Goal: Navigation & Orientation: Find specific page/section

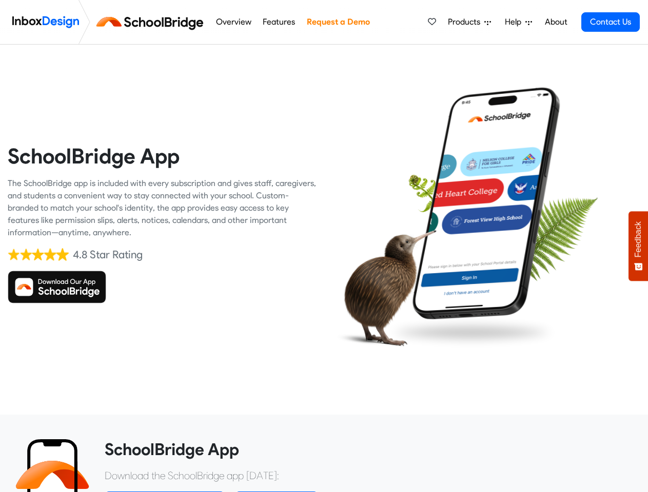
click at [324, 246] on div at bounding box center [486, 223] width 324 height 309
click at [470, 22] on span "Products" at bounding box center [466, 22] width 36 height 12
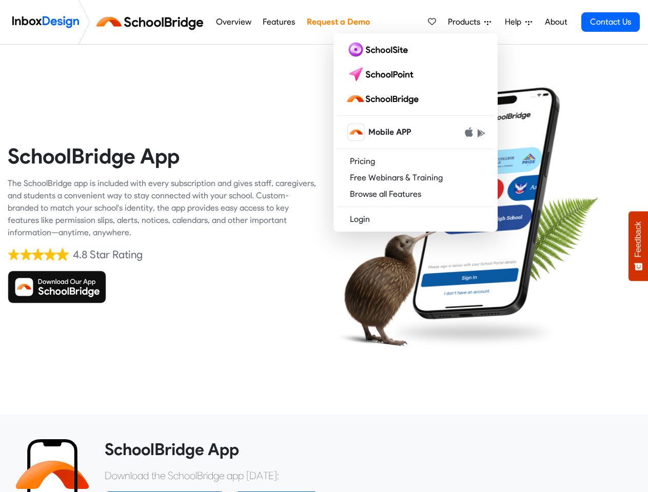
click at [519, 22] on span "Help" at bounding box center [515, 22] width 21 height 12
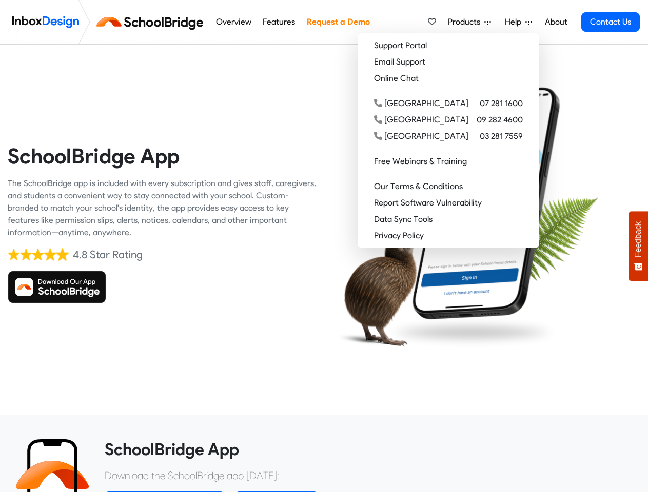
click at [638, 246] on span "Feedback" at bounding box center [637, 240] width 9 height 36
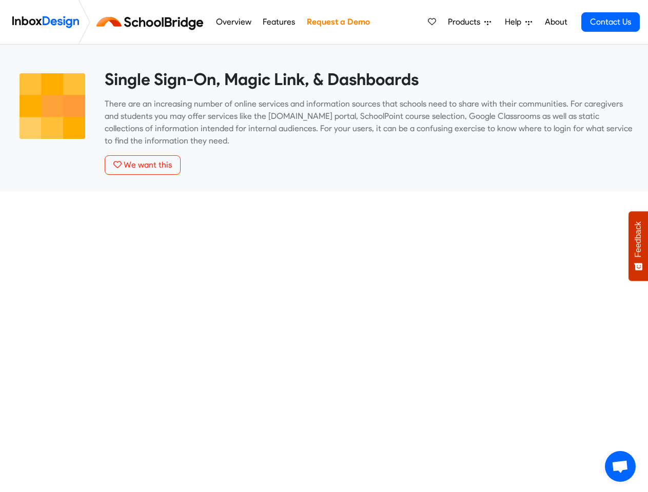
click at [470, 22] on span "Products" at bounding box center [466, 22] width 36 height 12
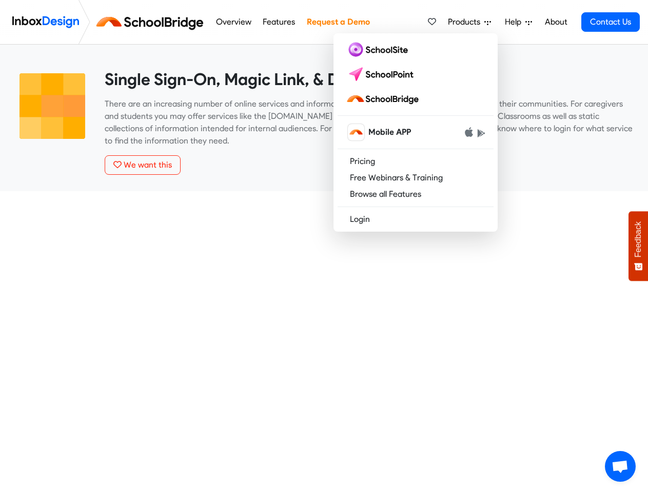
click at [519, 22] on span "Help" at bounding box center [515, 22] width 21 height 12
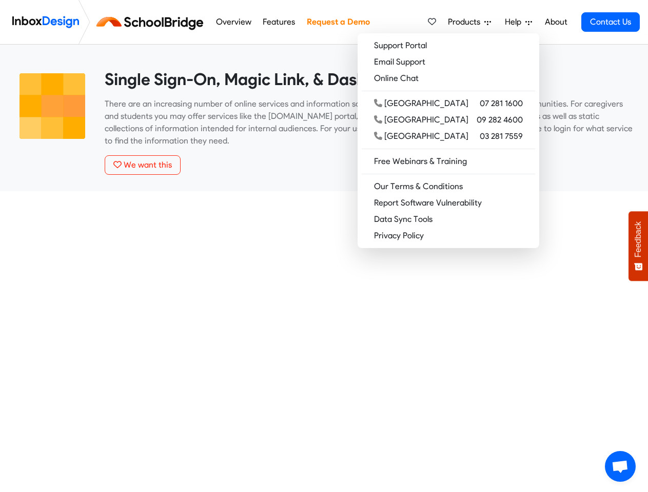
click at [638, 246] on span "Feedback" at bounding box center [637, 240] width 9 height 36
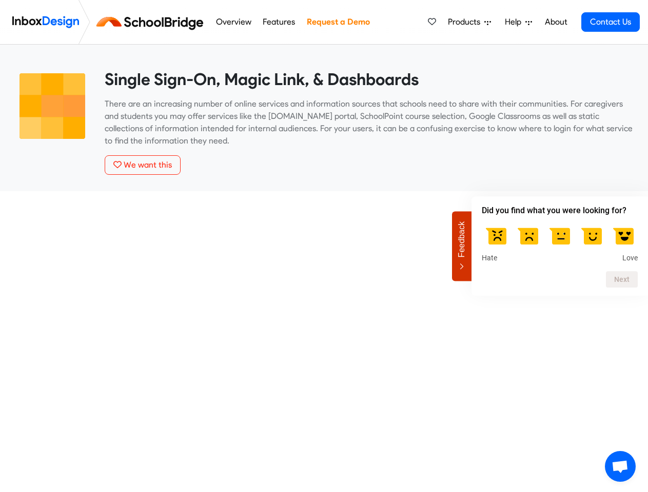
click at [620, 467] on span "Open chat" at bounding box center [619, 467] width 17 height 14
